Goal: Navigation & Orientation: Find specific page/section

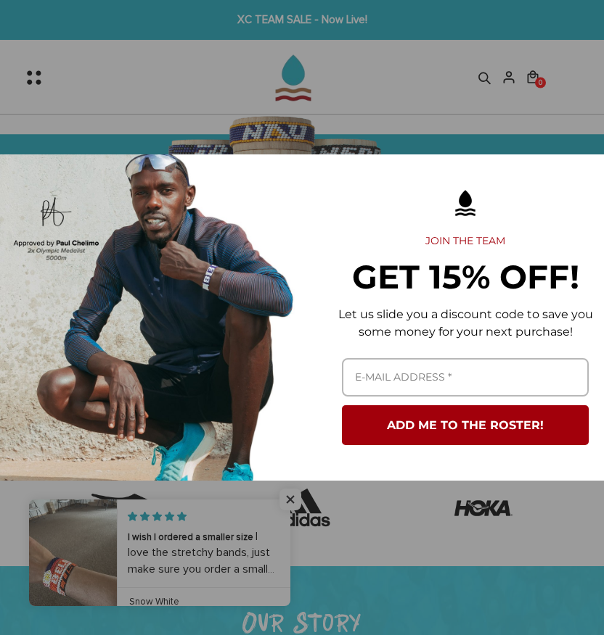
click at [472, 65] on div "Marketing offer form" at bounding box center [302, 317] width 604 height 635
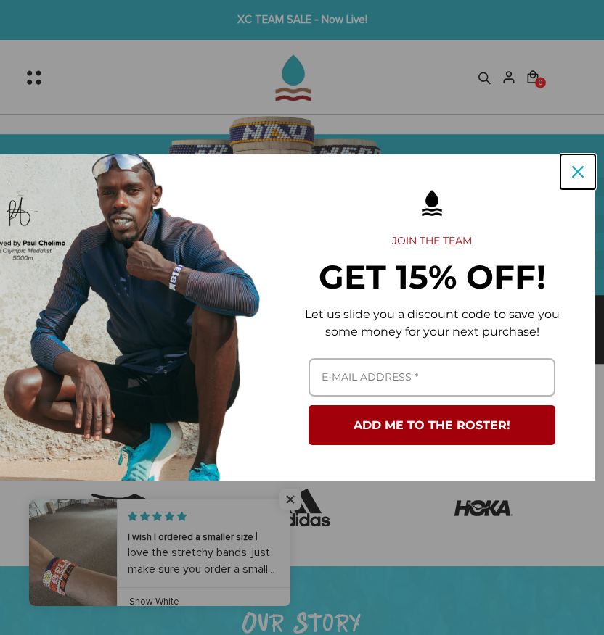
click at [581, 171] on icon "close icon" at bounding box center [578, 172] width 12 height 12
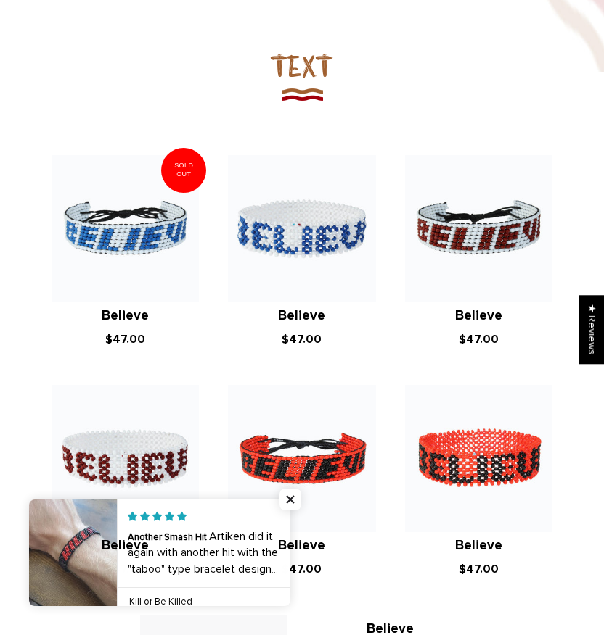
scroll to position [873, 0]
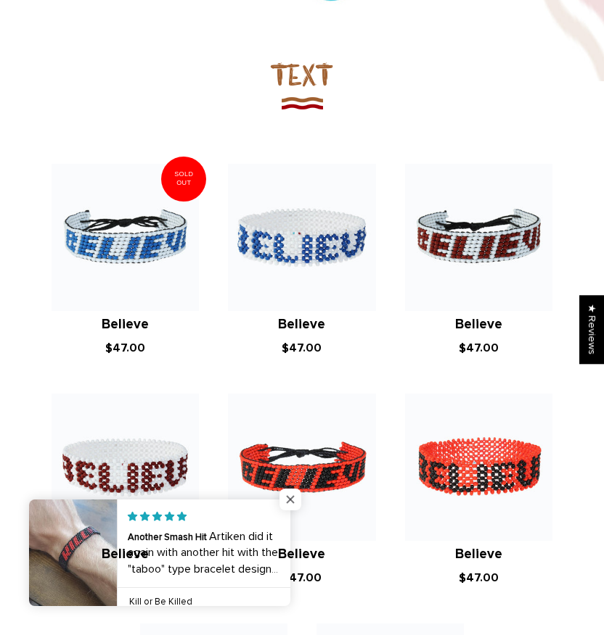
click at [289, 498] on span "Close popup widget" at bounding box center [290, 500] width 22 height 22
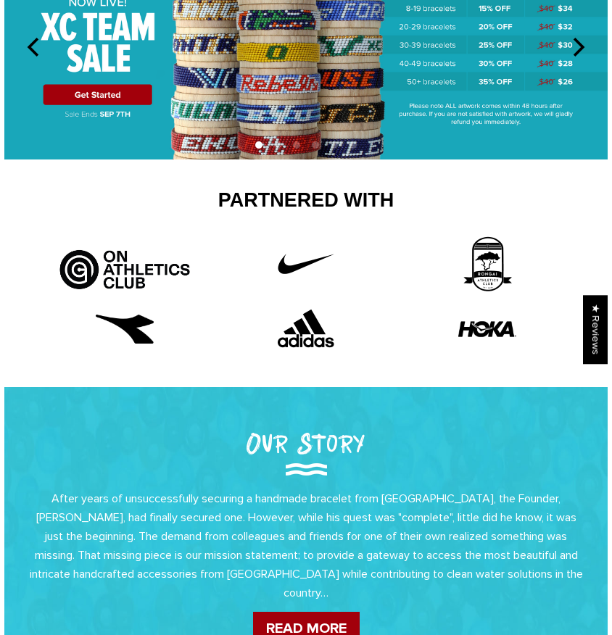
scroll to position [0, 0]
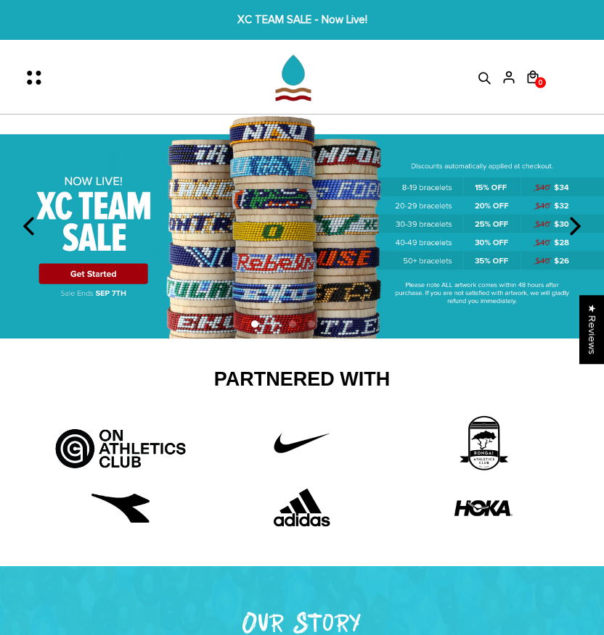
click at [31, 74] on icon "Menu" at bounding box center [29, 72] width 5 height 5
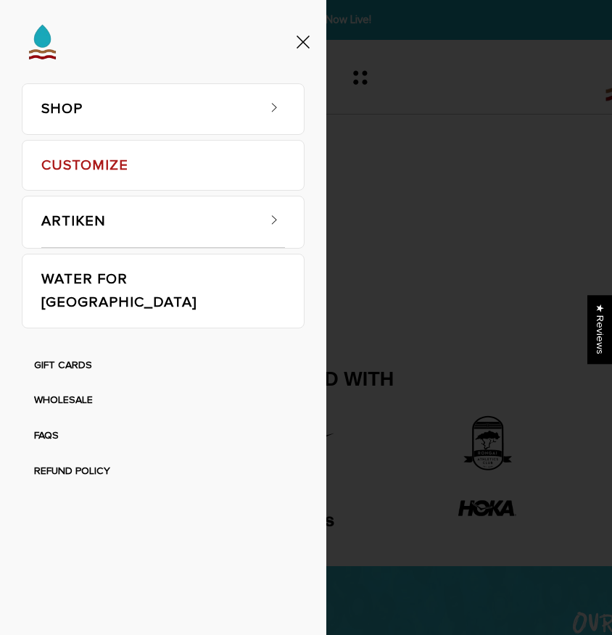
click at [271, 98] on span at bounding box center [274, 105] width 22 height 22
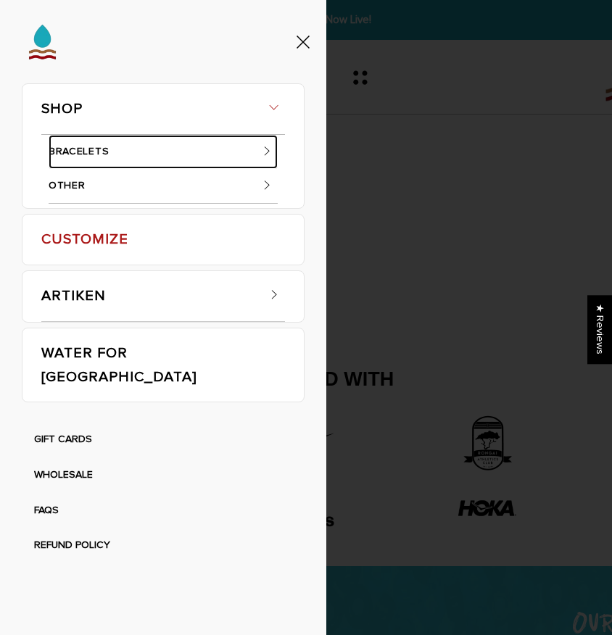
click at [160, 157] on link "BRACELETS" at bounding box center [163, 152] width 229 height 35
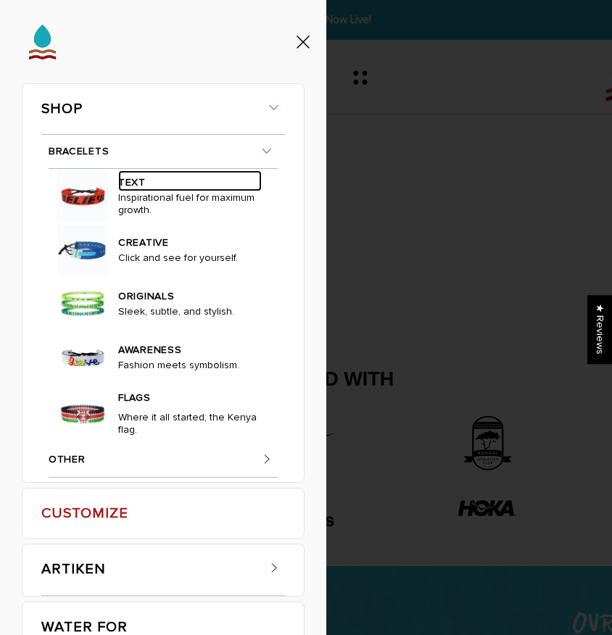
click at [128, 183] on link "TEXT" at bounding box center [190, 180] width 144 height 21
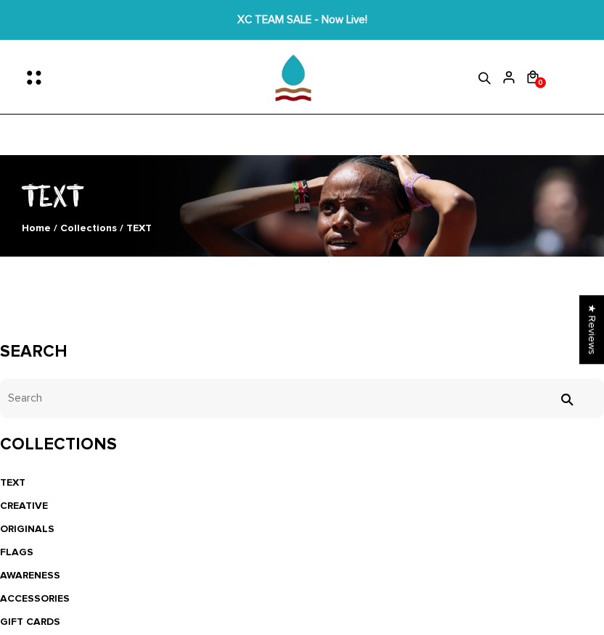
click at [34, 78] on icon "Menu" at bounding box center [38, 77] width 30 height 30
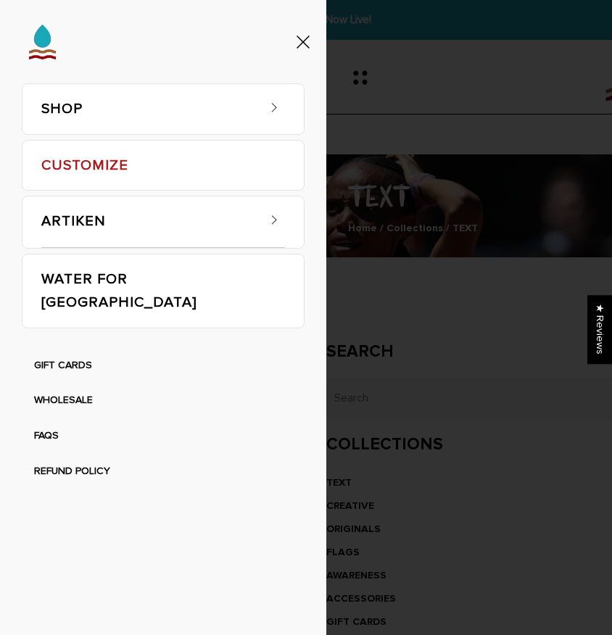
click at [218, 101] on link "SHOP" at bounding box center [148, 109] width 215 height 50
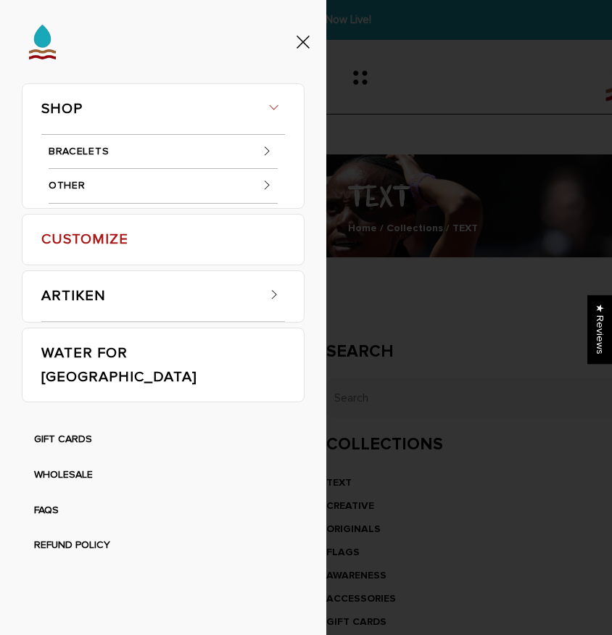
click at [300, 44] on icon at bounding box center [303, 42] width 13 height 13
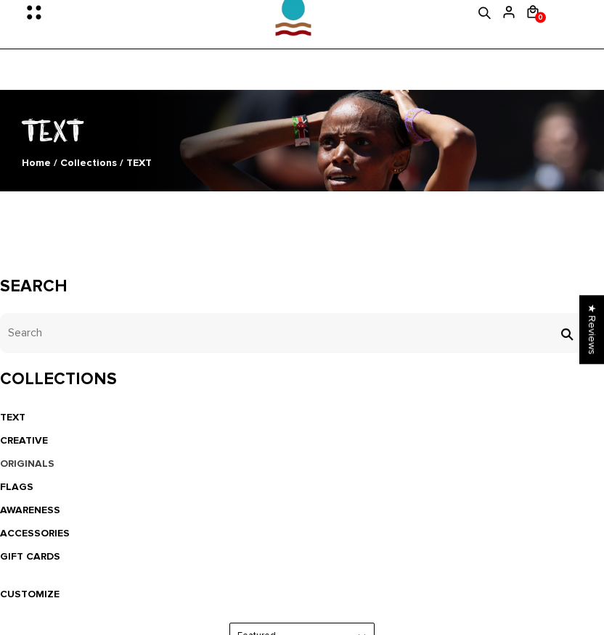
scroll to position [66, 0]
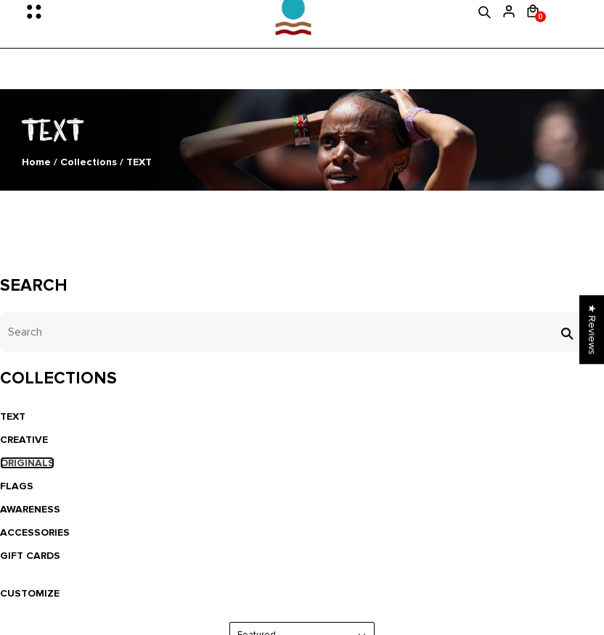
click at [20, 466] on link "ORIGINALS" at bounding box center [27, 463] width 54 height 12
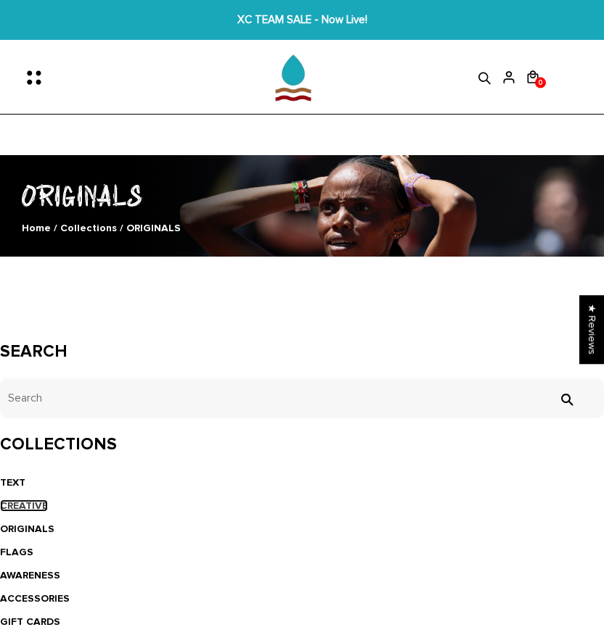
click at [23, 503] on link "CREATIVE" at bounding box center [24, 506] width 48 height 12
click at [42, 70] on icon "Menu" at bounding box center [38, 77] width 30 height 30
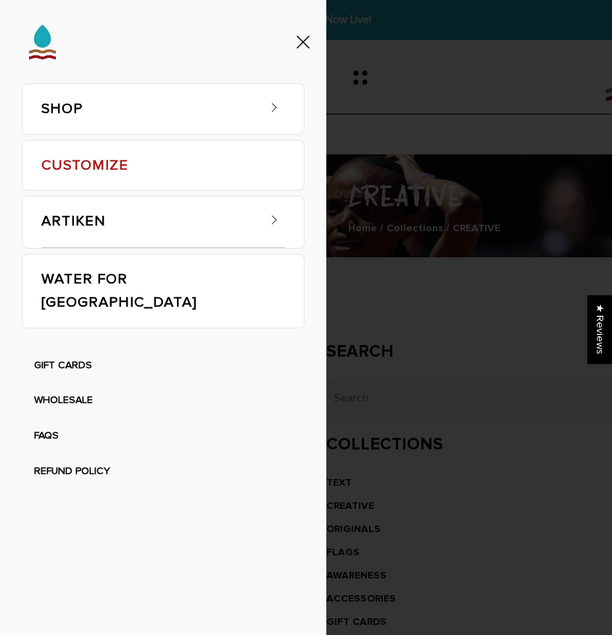
click at [255, 98] on link "SHOP" at bounding box center [148, 109] width 215 height 50
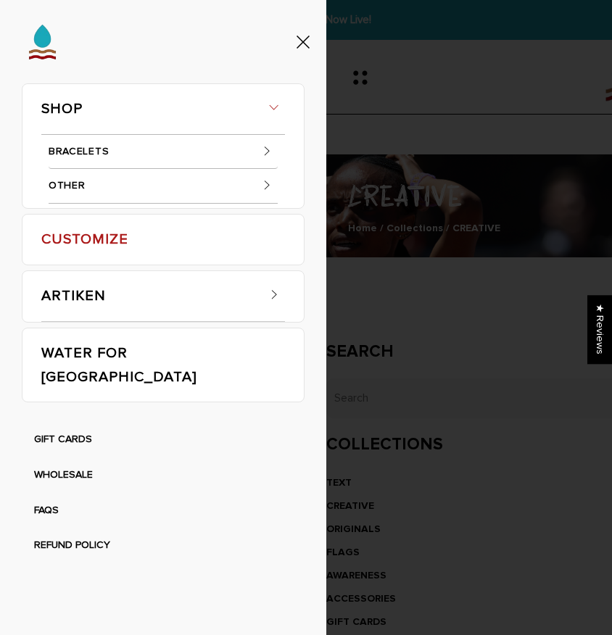
click at [265, 152] on icon at bounding box center [267, 151] width 15 height 15
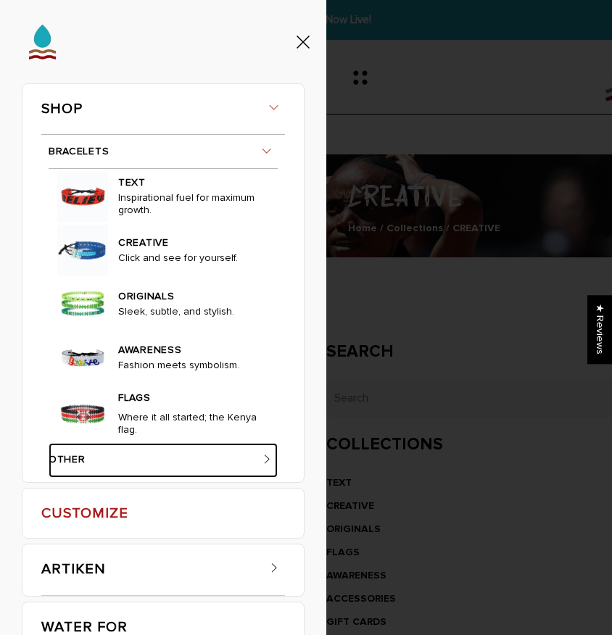
click at [106, 461] on link "OTHER" at bounding box center [163, 460] width 229 height 35
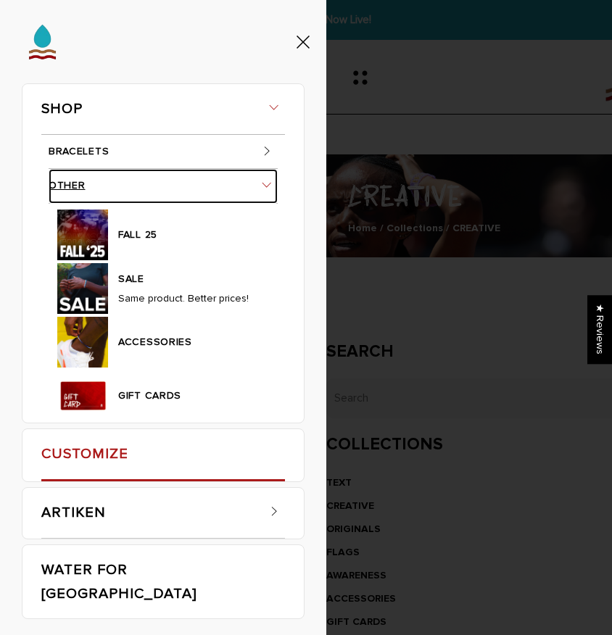
scroll to position [58, 0]
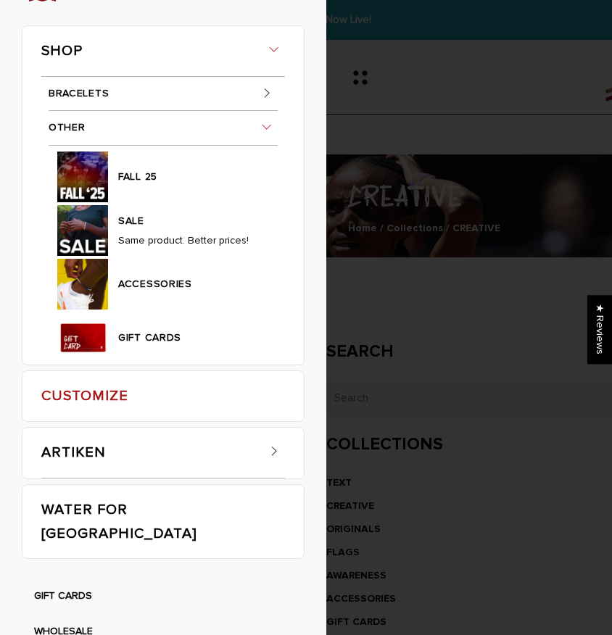
click at [90, 175] on img at bounding box center [82, 177] width 51 height 51
click at [135, 179] on link "FALL 25" at bounding box center [190, 175] width 144 height 21
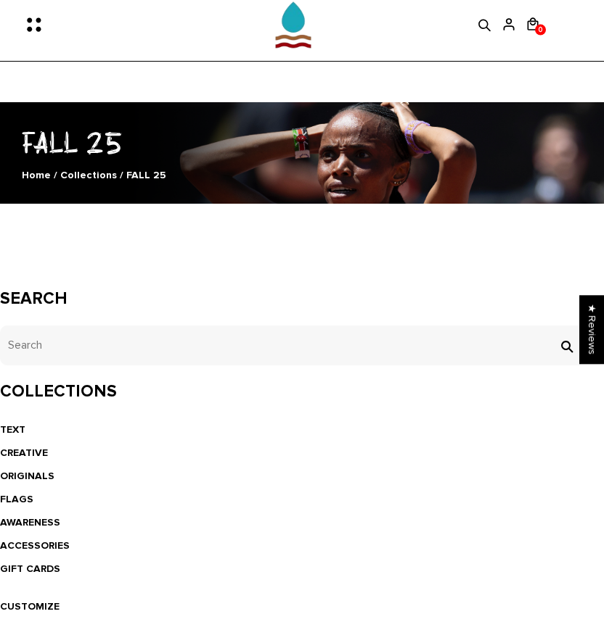
scroll to position [50, 0]
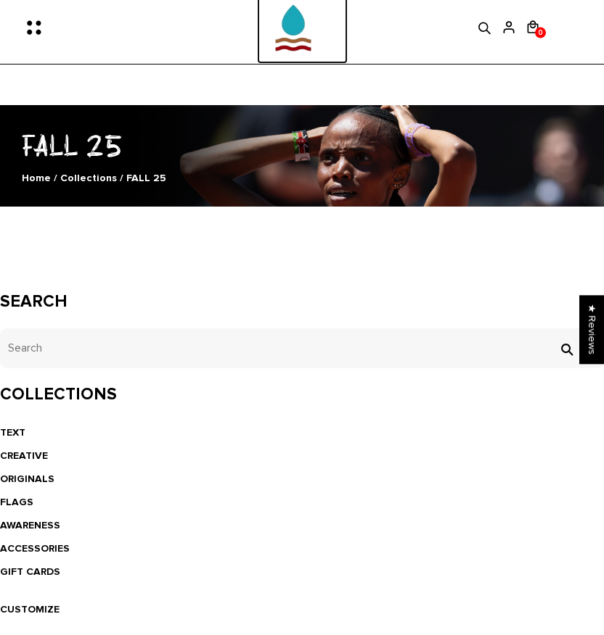
click at [297, 28] on img at bounding box center [293, 27] width 73 height 73
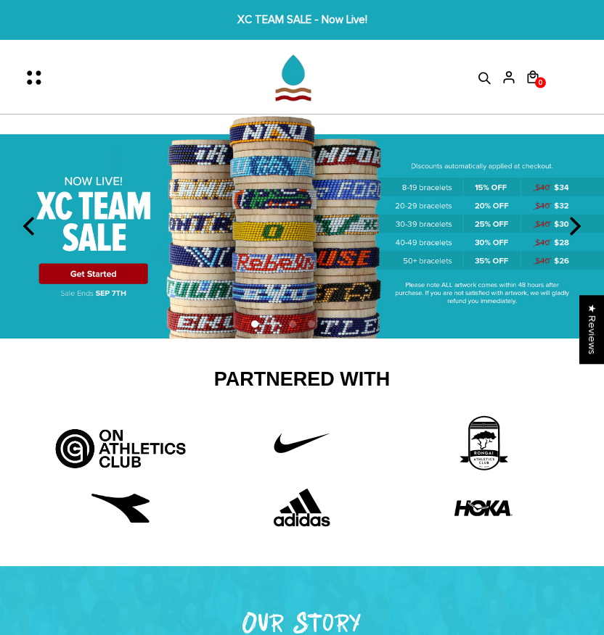
click at [107, 271] on img at bounding box center [302, 227] width 604 height 224
click at [104, 203] on img at bounding box center [302, 227] width 604 height 224
click at [581, 231] on icon "next" at bounding box center [573, 226] width 19 height 19
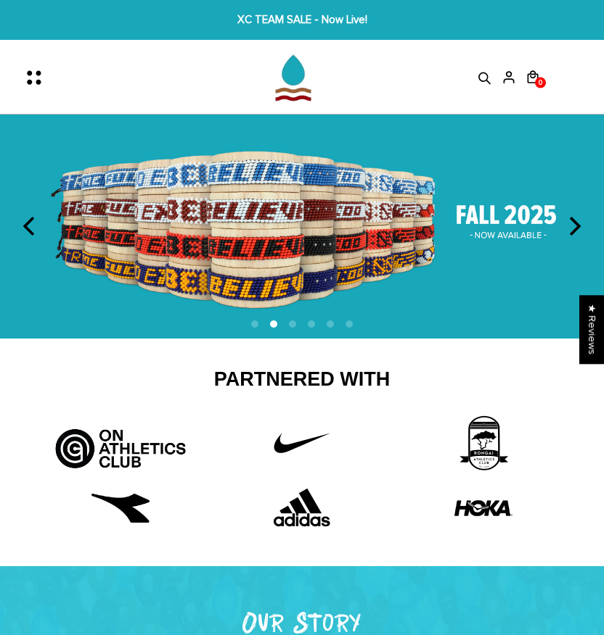
click at [581, 231] on icon "next" at bounding box center [573, 226] width 19 height 19
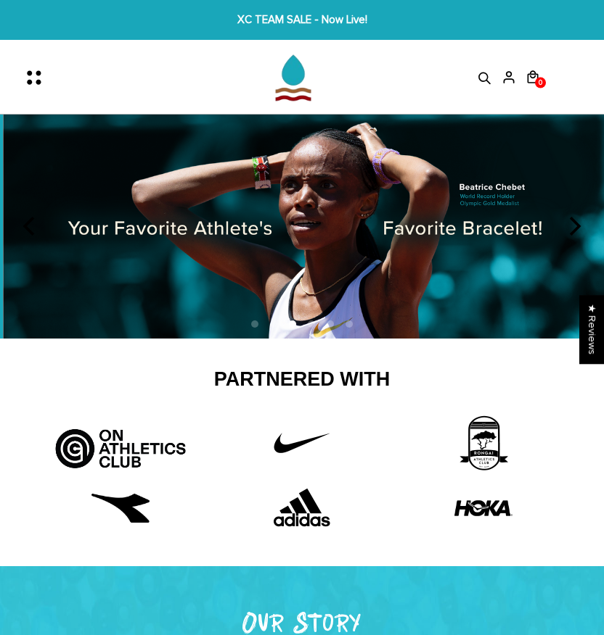
click at [581, 231] on icon "next" at bounding box center [573, 226] width 19 height 19
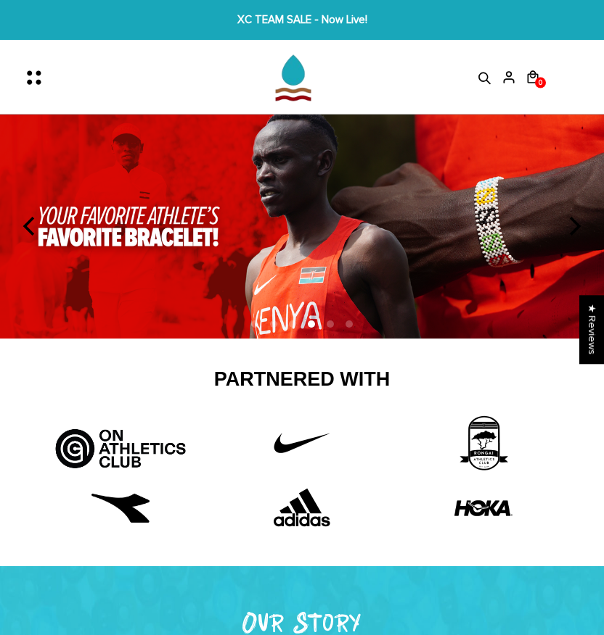
click at [27, 222] on icon "previous" at bounding box center [28, 226] width 12 height 19
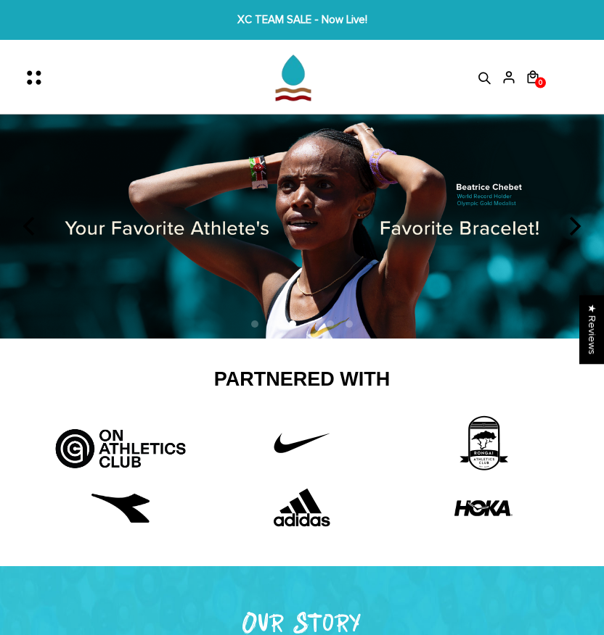
click at [581, 212] on img at bounding box center [302, 227] width 604 height 224
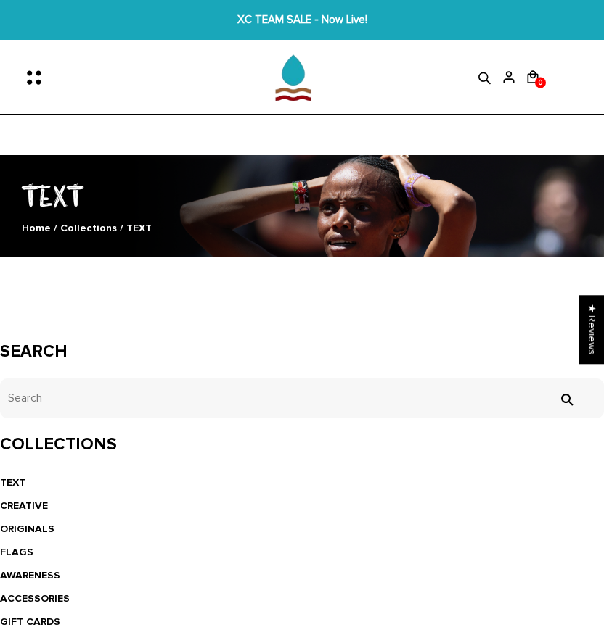
click at [38, 76] on icon "Menu" at bounding box center [38, 77] width 30 height 30
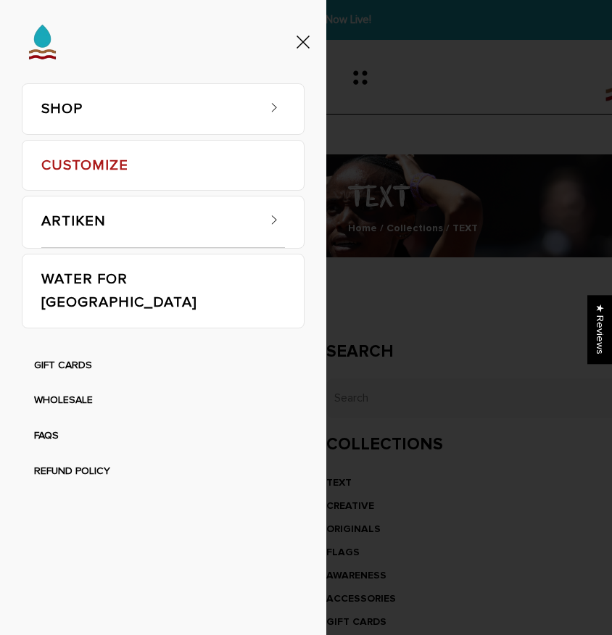
click at [241, 98] on link "SHOP" at bounding box center [148, 109] width 215 height 50
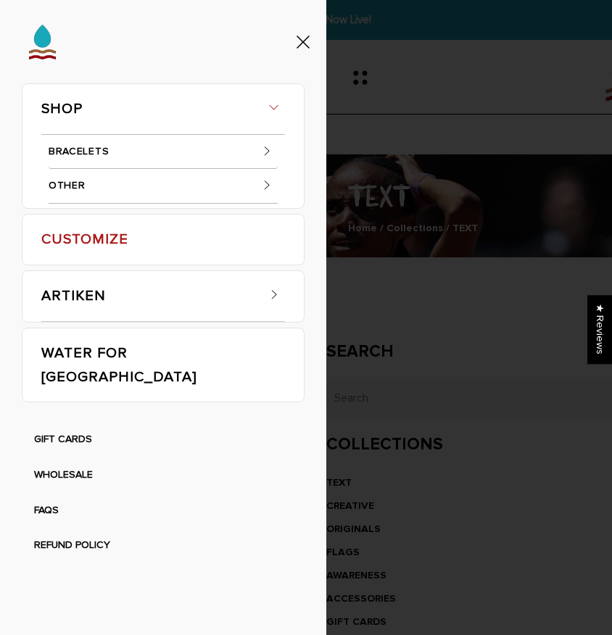
click at [266, 144] on icon at bounding box center [267, 151] width 15 height 15
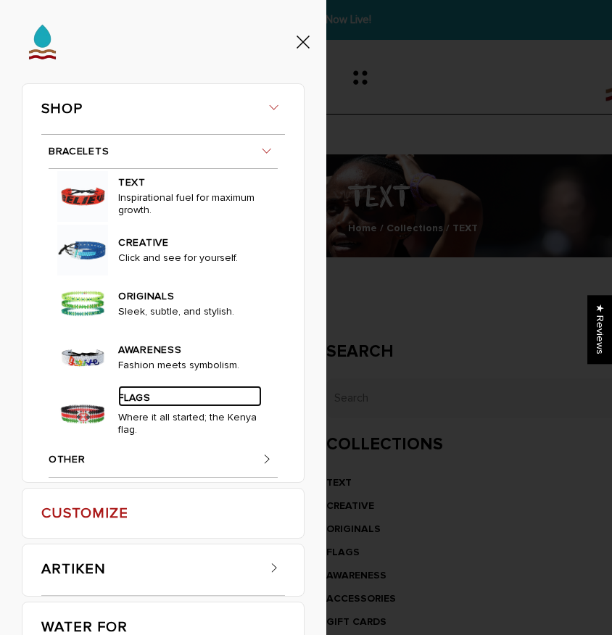
click at [127, 400] on link "FLAGS" at bounding box center [190, 396] width 144 height 21
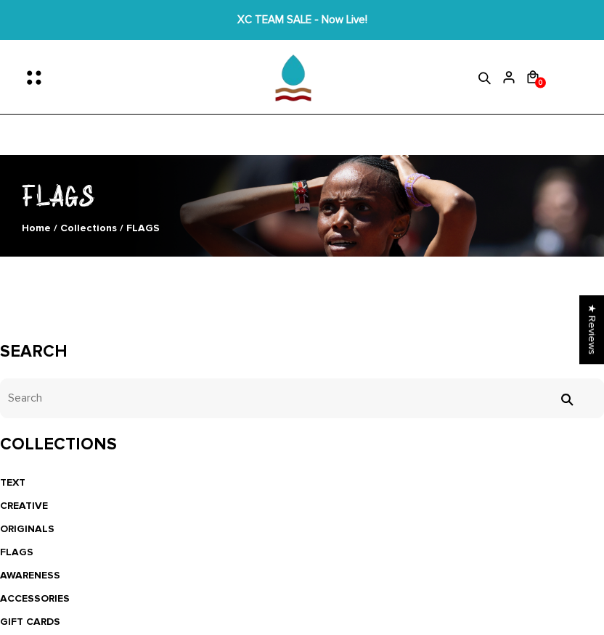
click at [27, 84] on icon "Menu" at bounding box center [38, 77] width 30 height 30
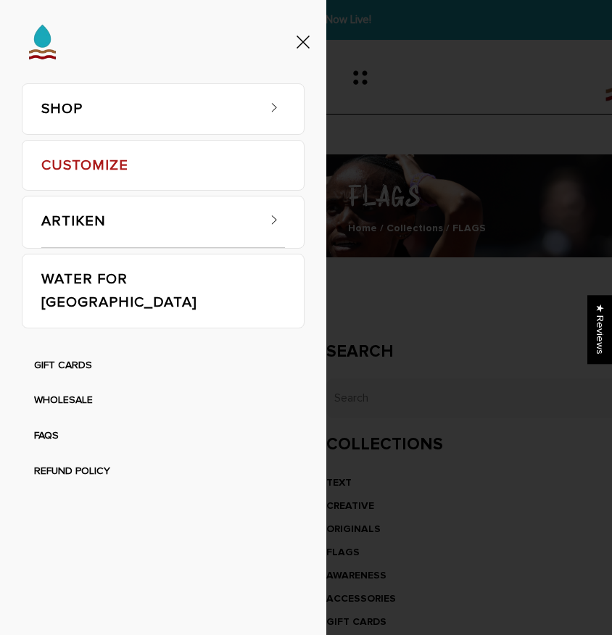
click at [279, 115] on span at bounding box center [274, 105] width 22 height 22
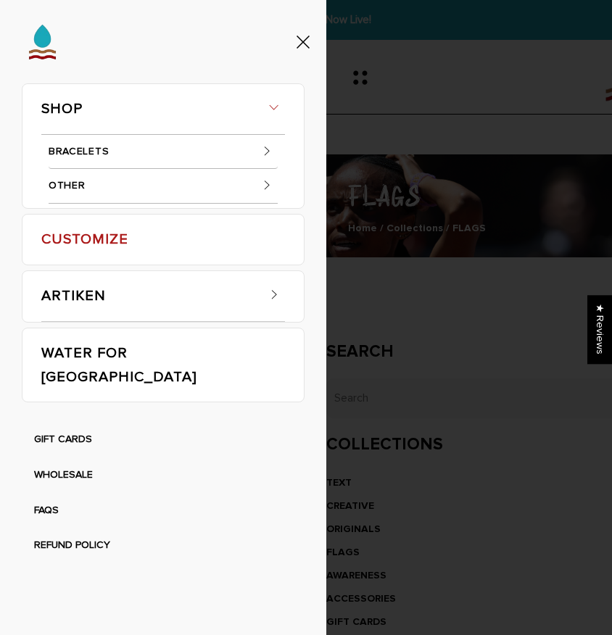
click at [258, 152] on span at bounding box center [267, 151] width 22 height 22
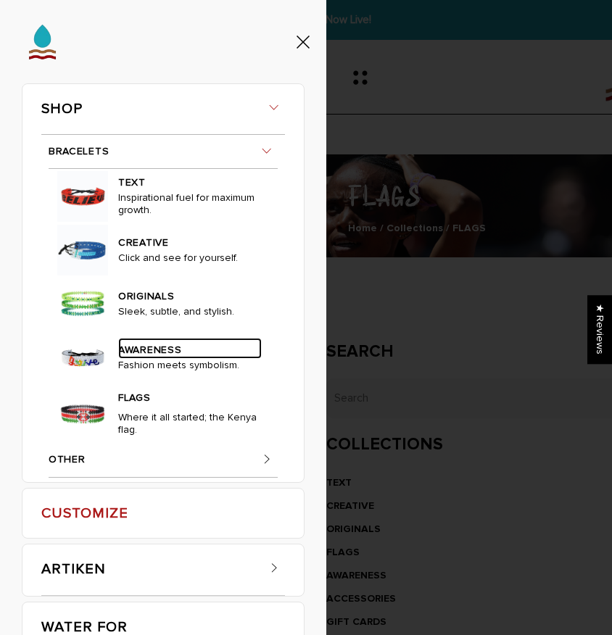
click at [146, 354] on link "AWARENESS" at bounding box center [190, 348] width 144 height 21
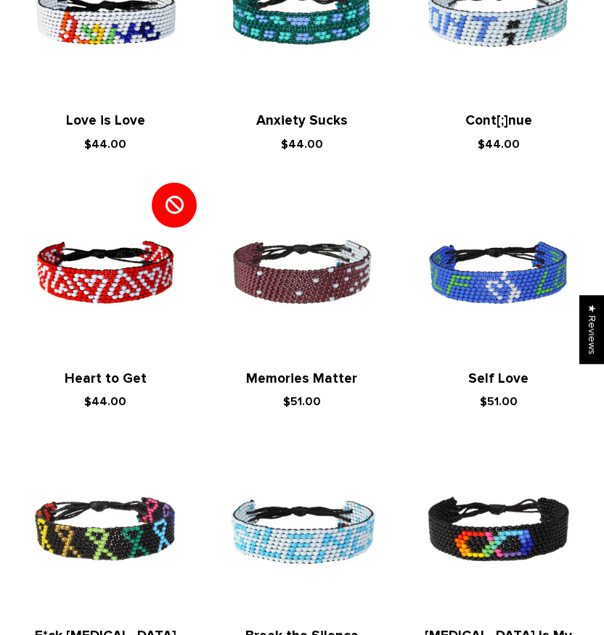
scroll to position [33, 0]
